Goal: Transaction & Acquisition: Download file/media

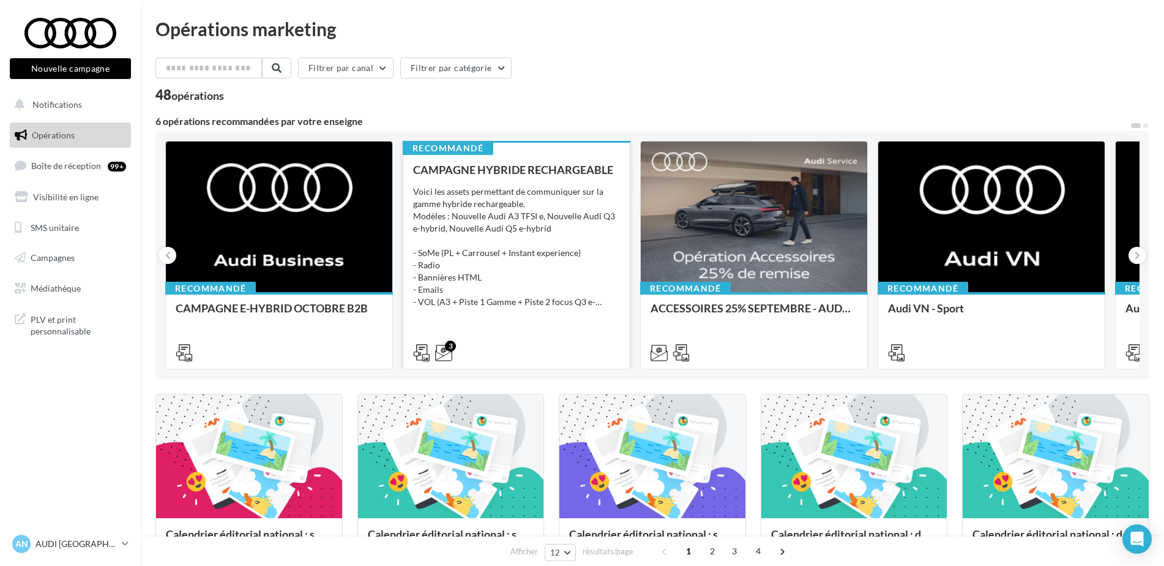
click at [545, 209] on div "Voici les assets permettant de communiquer sur la gamme hybride rechargeable. M…" at bounding box center [516, 246] width 207 height 122
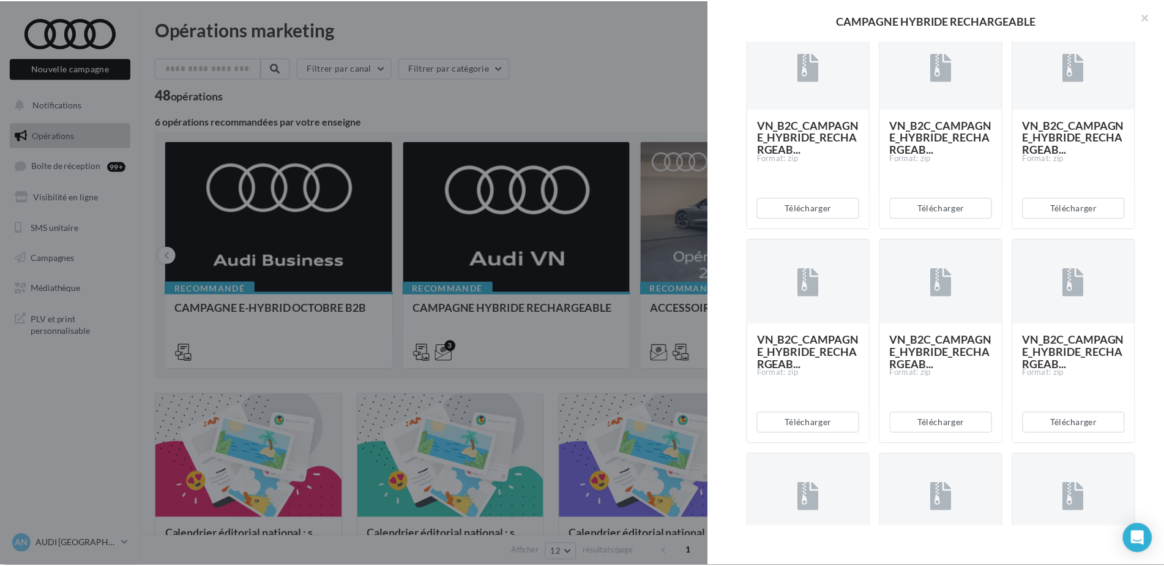
scroll to position [1944, 0]
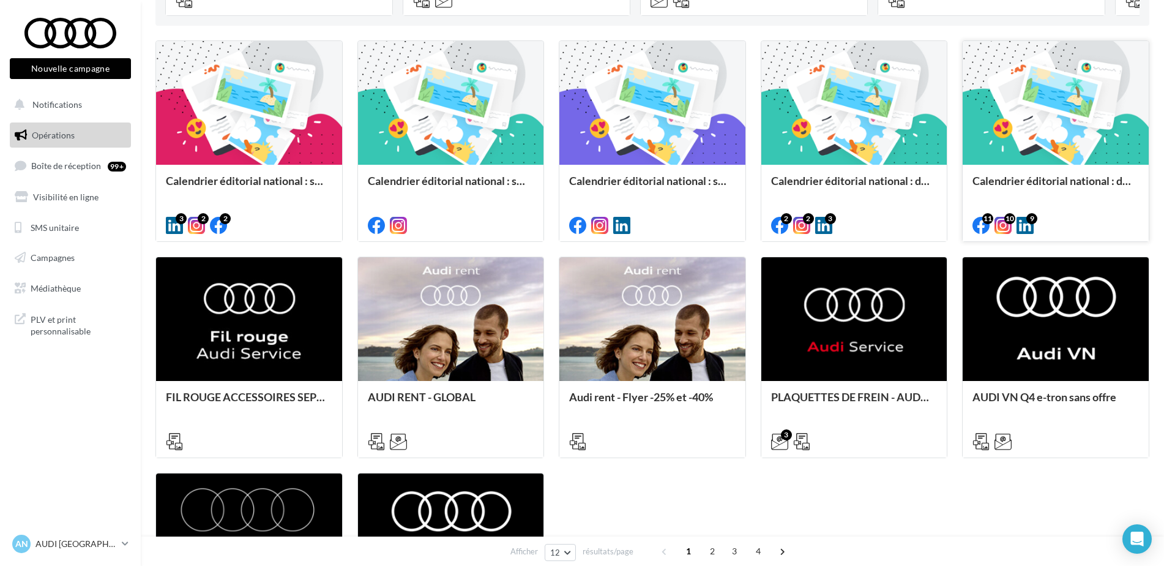
scroll to position [354, 0]
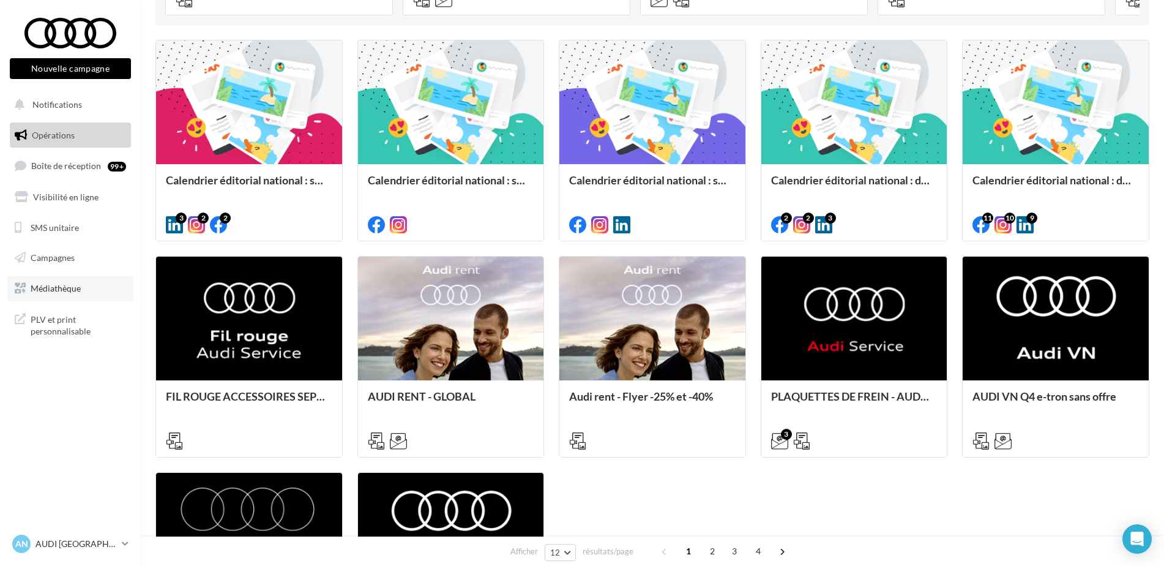
click at [75, 283] on span "Médiathèque" at bounding box center [56, 288] width 50 height 10
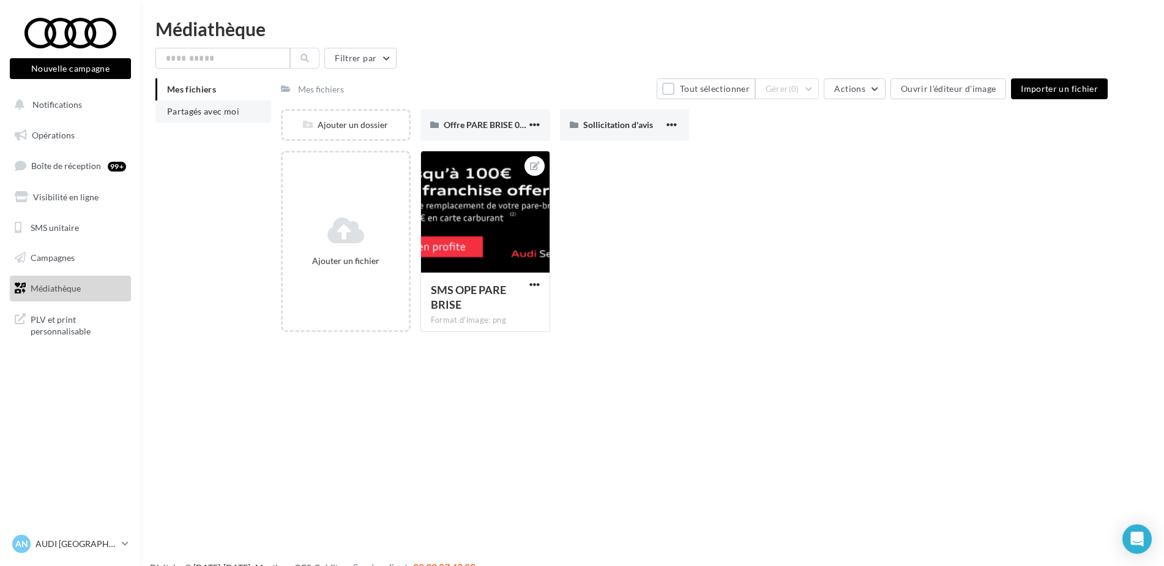
click at [199, 106] on span "Partagés avec moi" at bounding box center [203, 111] width 72 height 10
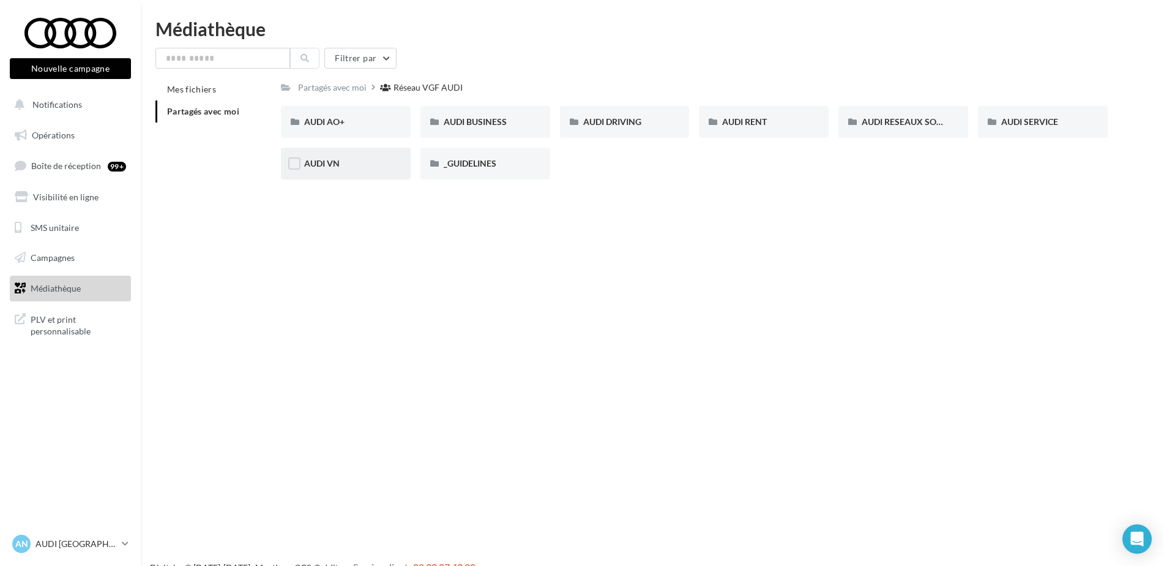
click at [387, 163] on div "AUDI VN" at bounding box center [345, 163] width 83 height 12
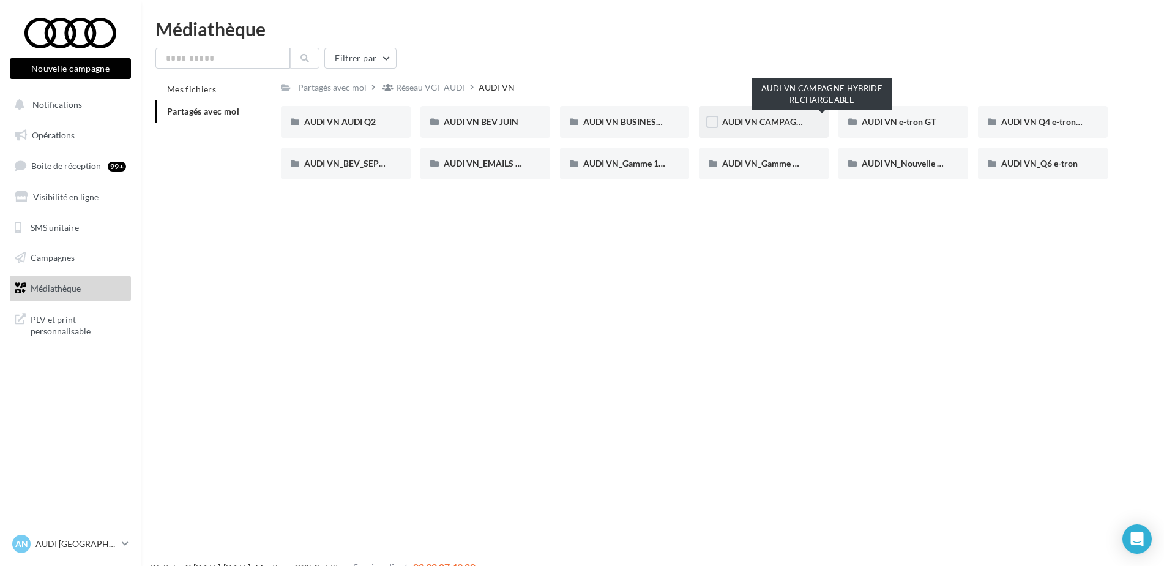
click at [776, 126] on span "AUDI VN CAMPAGNE HYBRIDE RECHARGEABLE" at bounding box center [818, 121] width 192 height 10
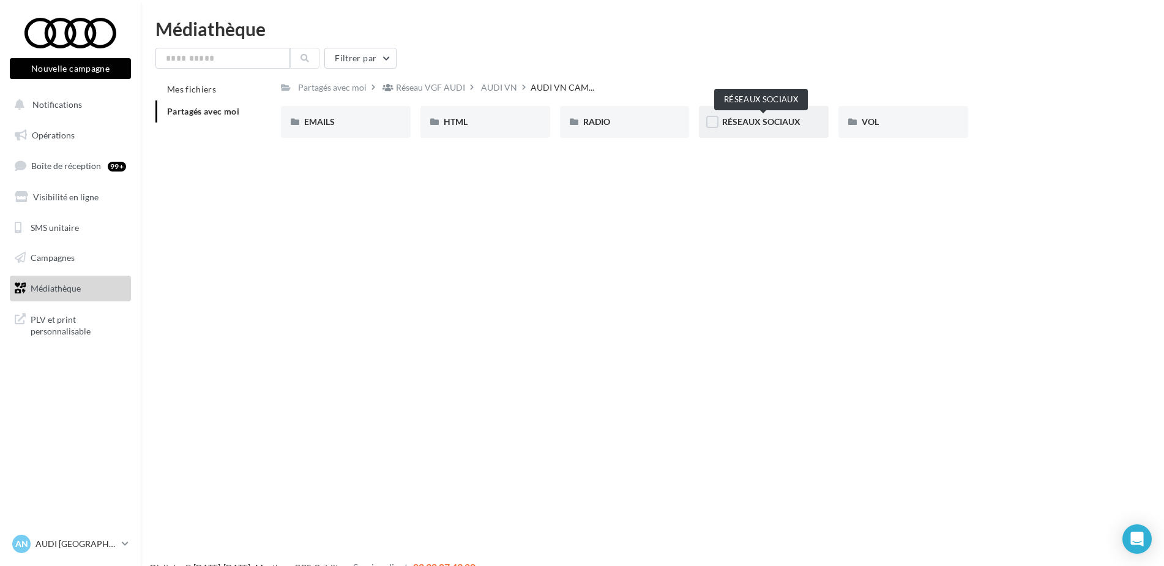
click at [789, 119] on span "RÉSEAUX SOCIAUX" at bounding box center [761, 121] width 78 height 10
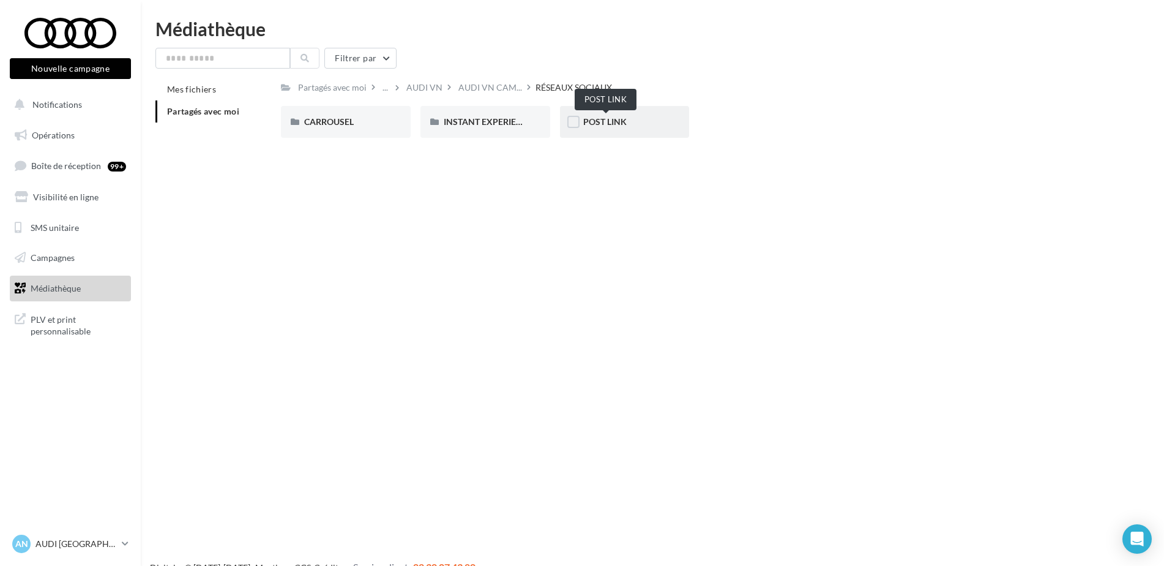
click at [624, 124] on span "POST LINK" at bounding box center [604, 121] width 43 height 10
click at [509, 124] on div "Q3 e-hybrid" at bounding box center [485, 122] width 83 height 12
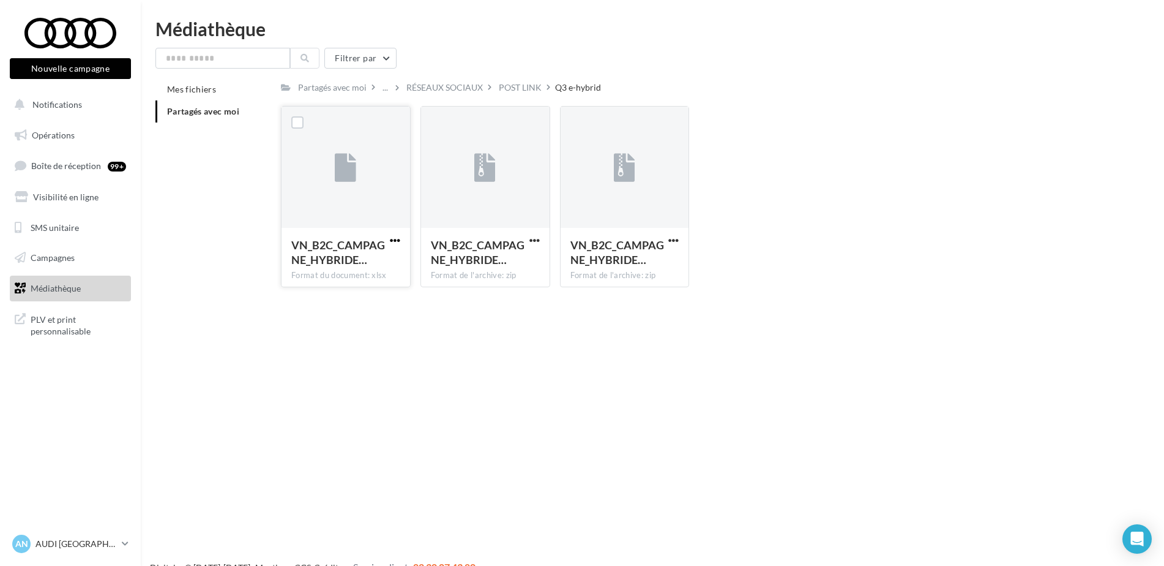
click at [390, 239] on span "button" at bounding box center [395, 240] width 10 height 10
click at [365, 263] on button "Télécharger" at bounding box center [341, 265] width 122 height 32
